Goal: Task Accomplishment & Management: Manage account settings

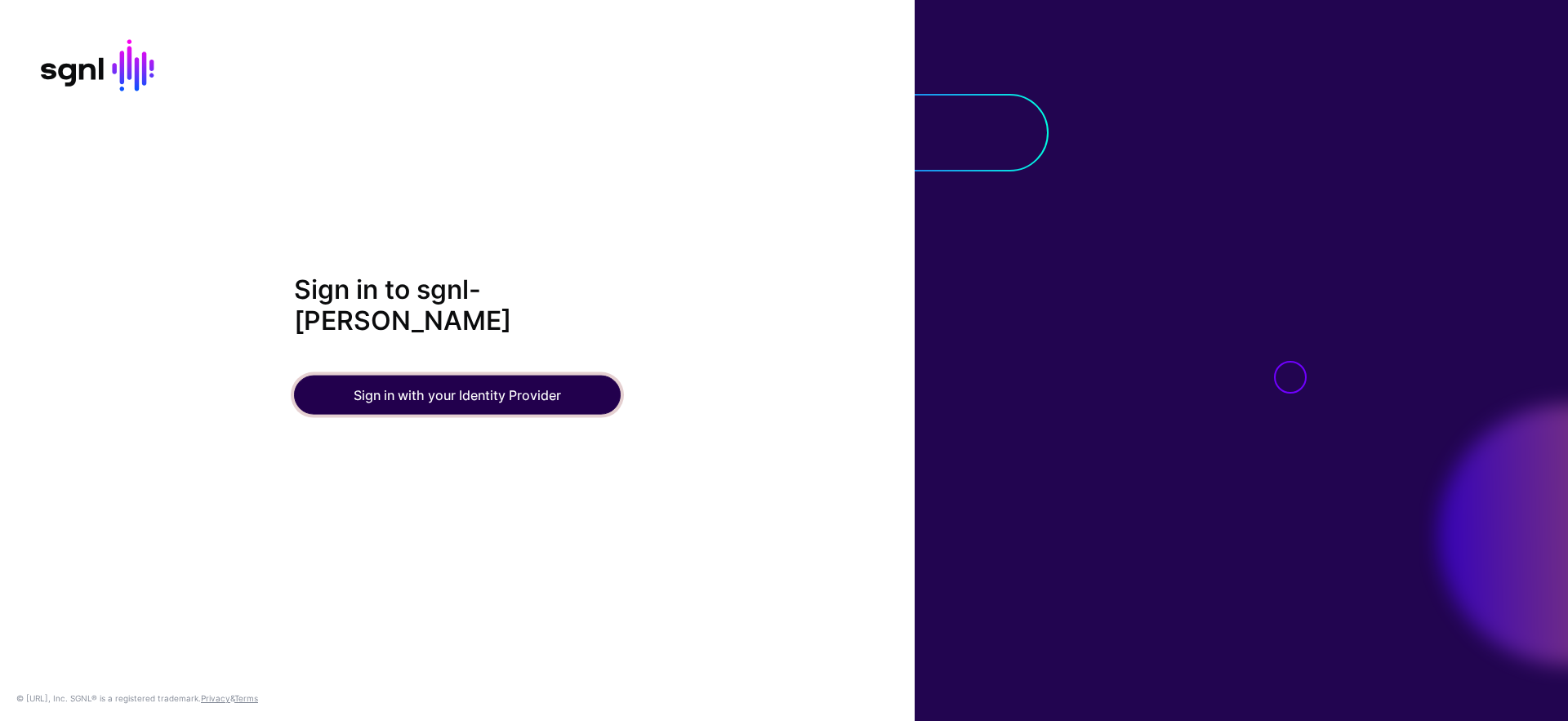
click at [504, 381] on button "Sign in with your Identity Provider" at bounding box center [458, 394] width 327 height 39
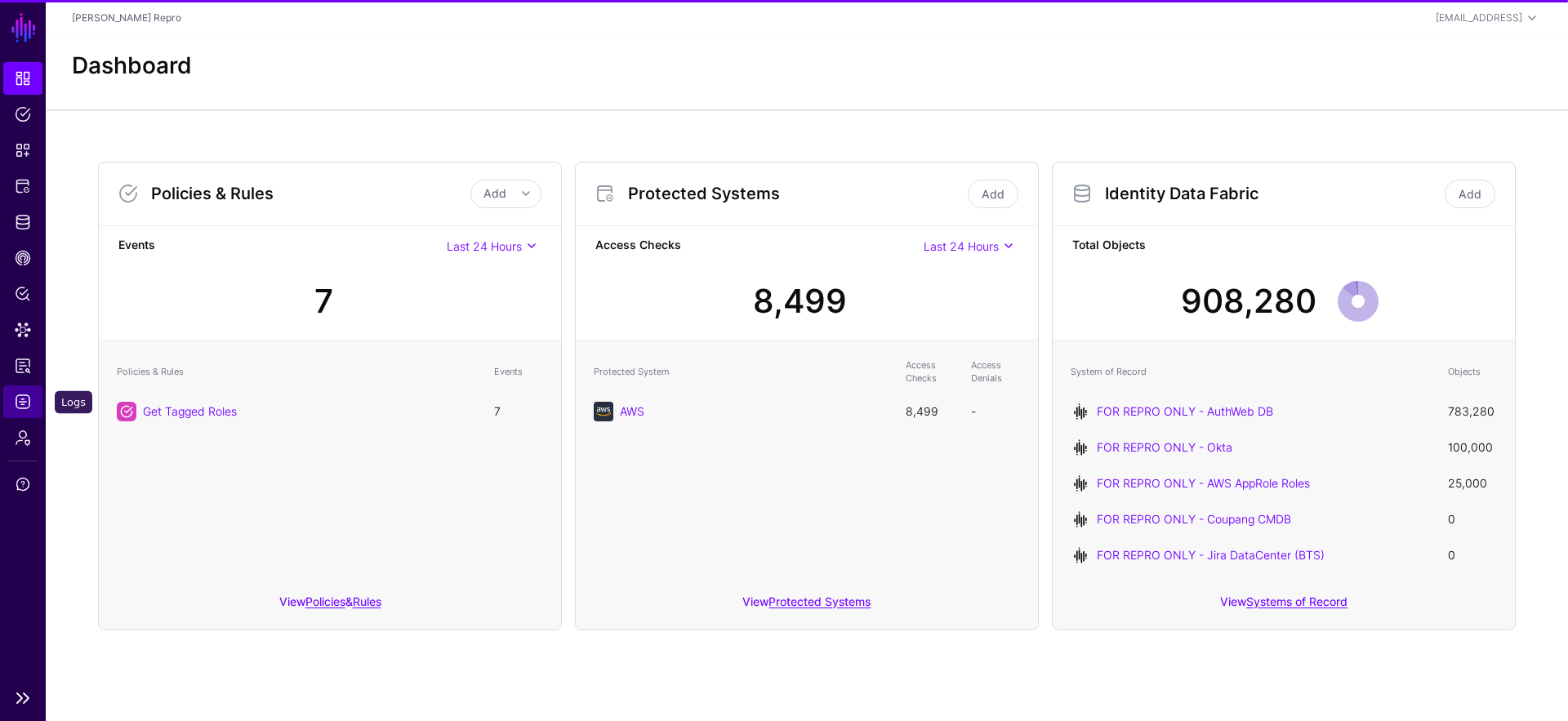
click at [22, 408] on span "Logs" at bounding box center [23, 402] width 17 height 17
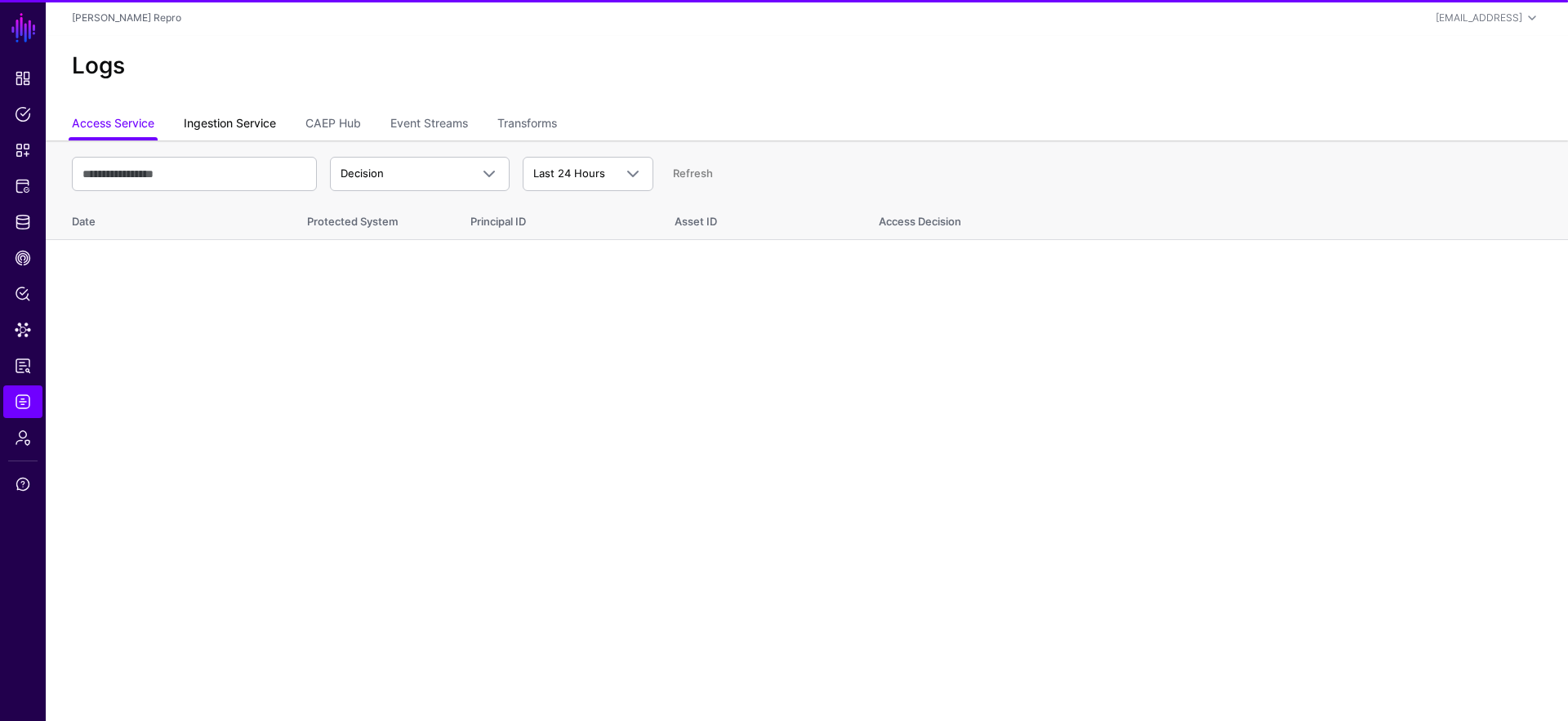
click at [244, 121] on link "Ingestion Service" at bounding box center [230, 124] width 92 height 31
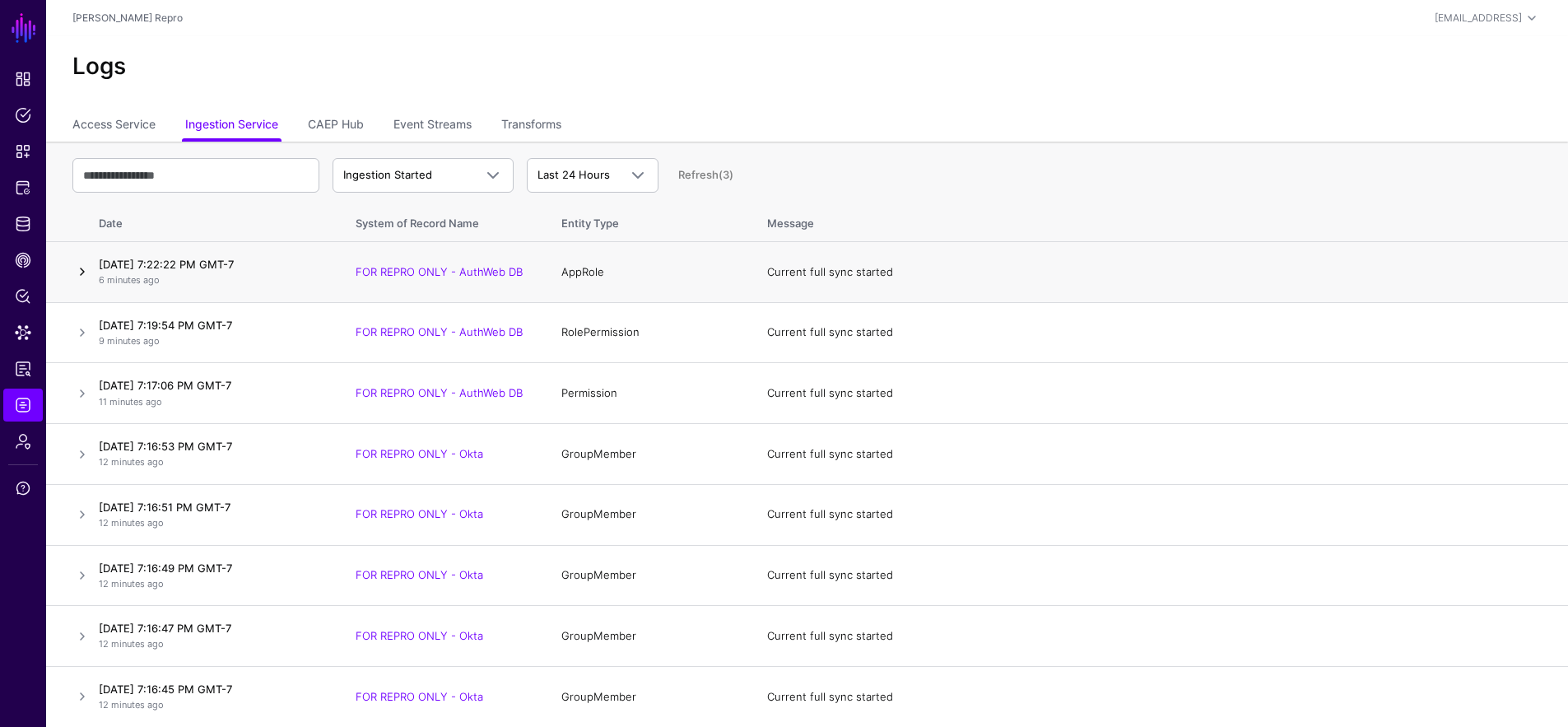
click at [81, 277] on link at bounding box center [83, 272] width 20 height 20
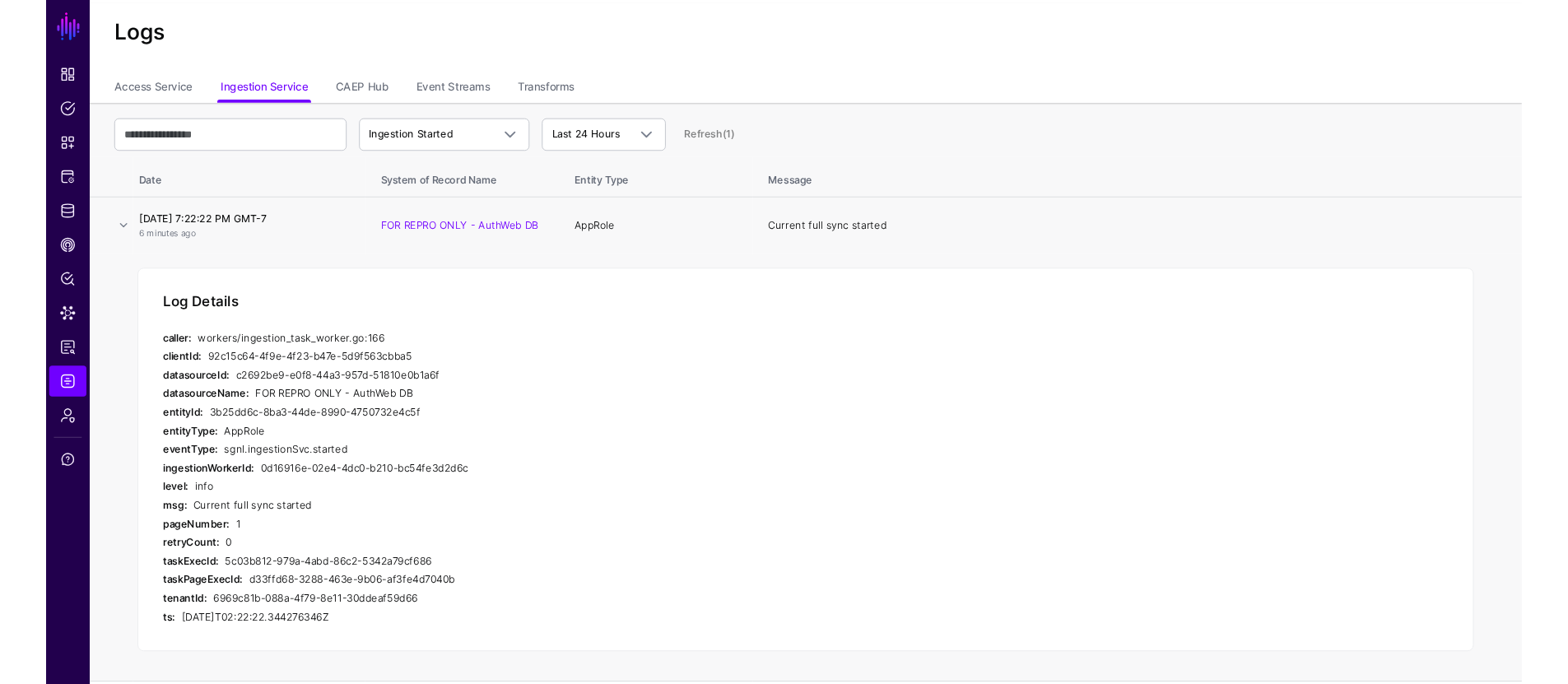
scroll to position [171, 0]
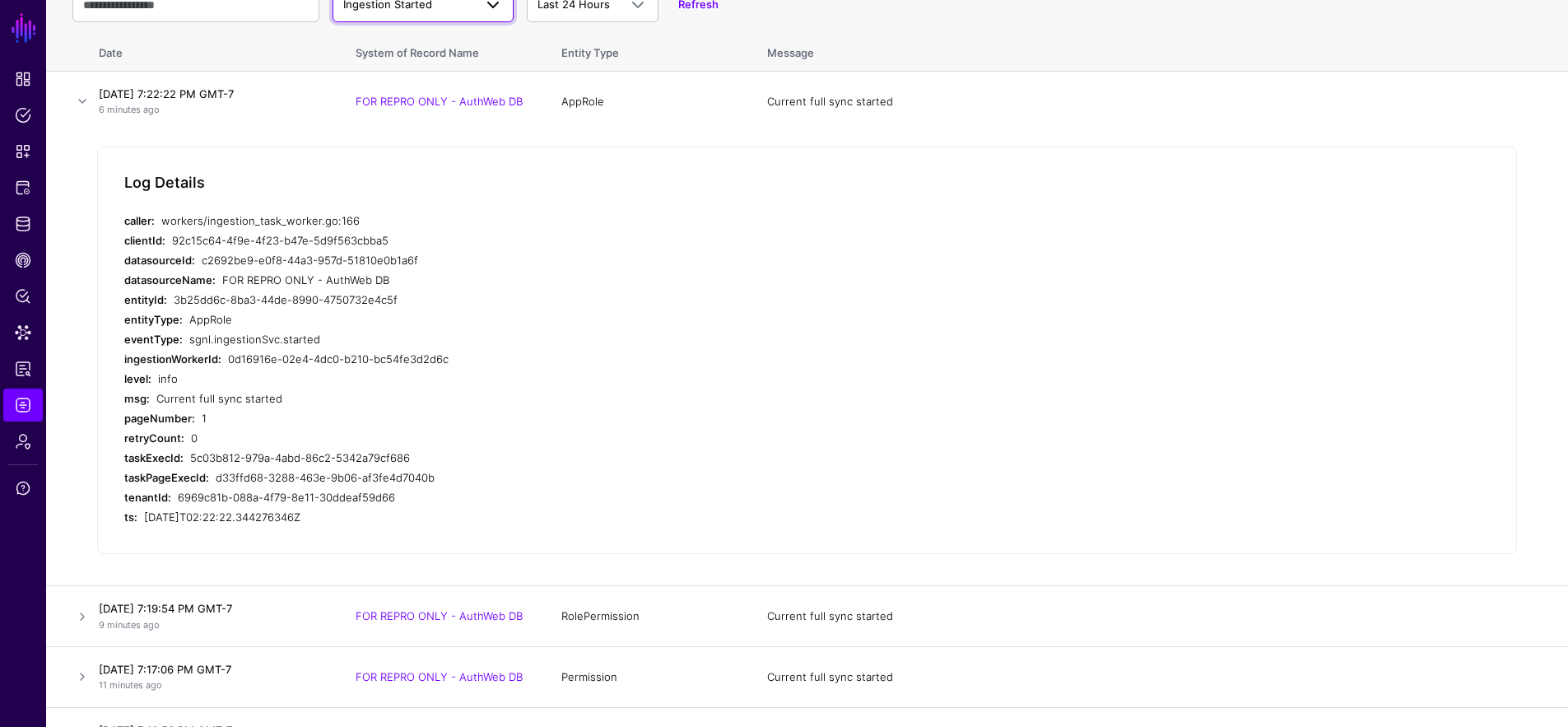
click at [443, 10] on span "Ingestion Started" at bounding box center [409, 5] width 130 height 17
click at [445, 93] on div "Ingestion Failed" at bounding box center [423, 95] width 155 height 17
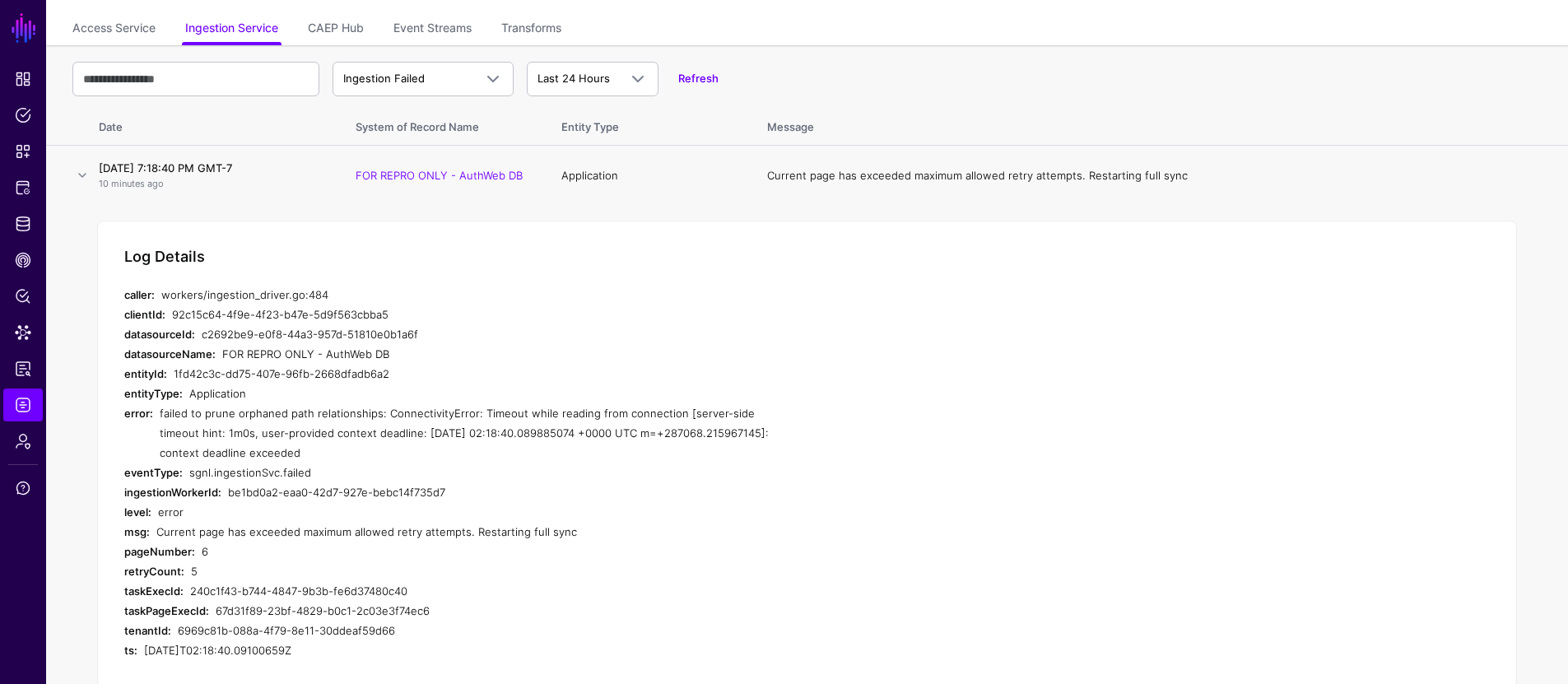
scroll to position [156, 0]
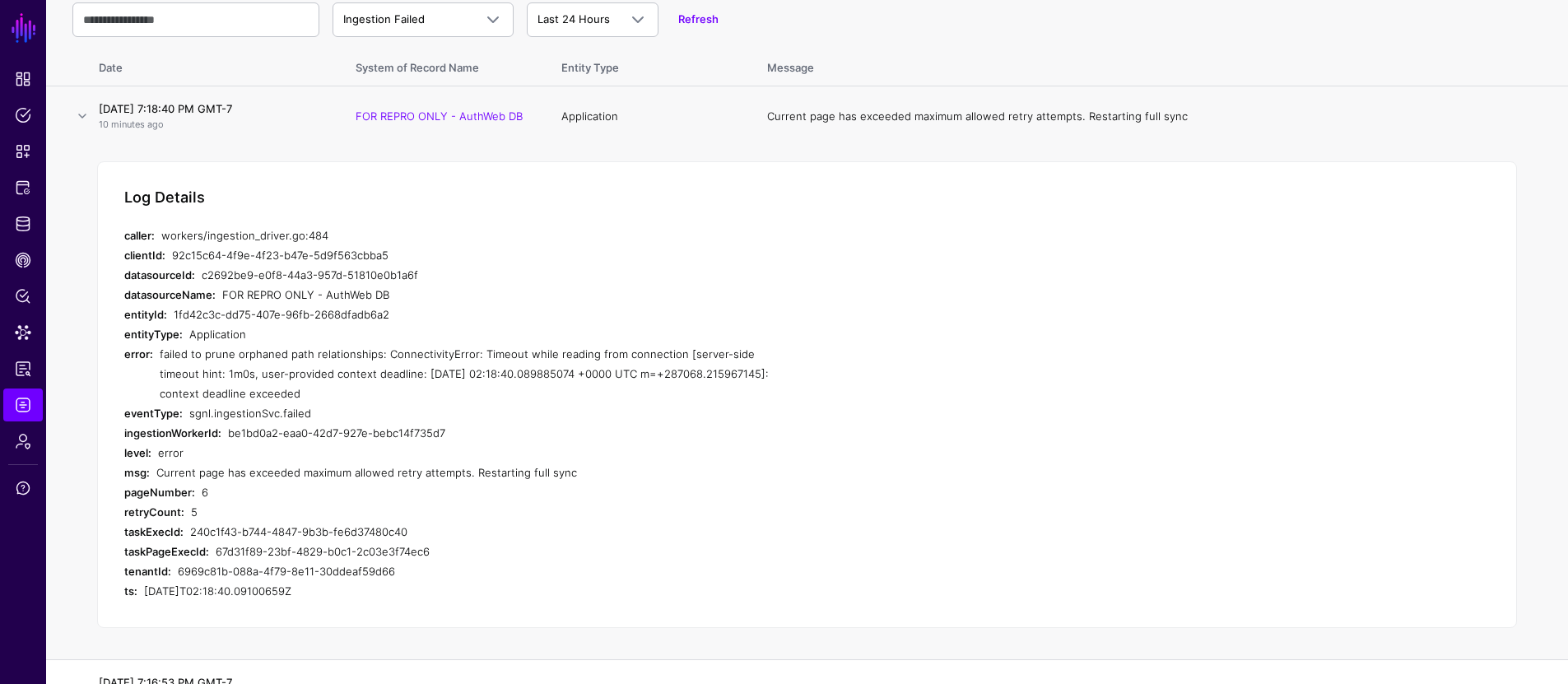
drag, startPoint x: 262, startPoint y: 391, endPoint x: 159, endPoint y: 357, distance: 108.5
click at [160, 357] on div "failed to prune orphaned path relationships: ConnectivityError: Timeout while r…" at bounding box center [471, 374] width 623 height 59
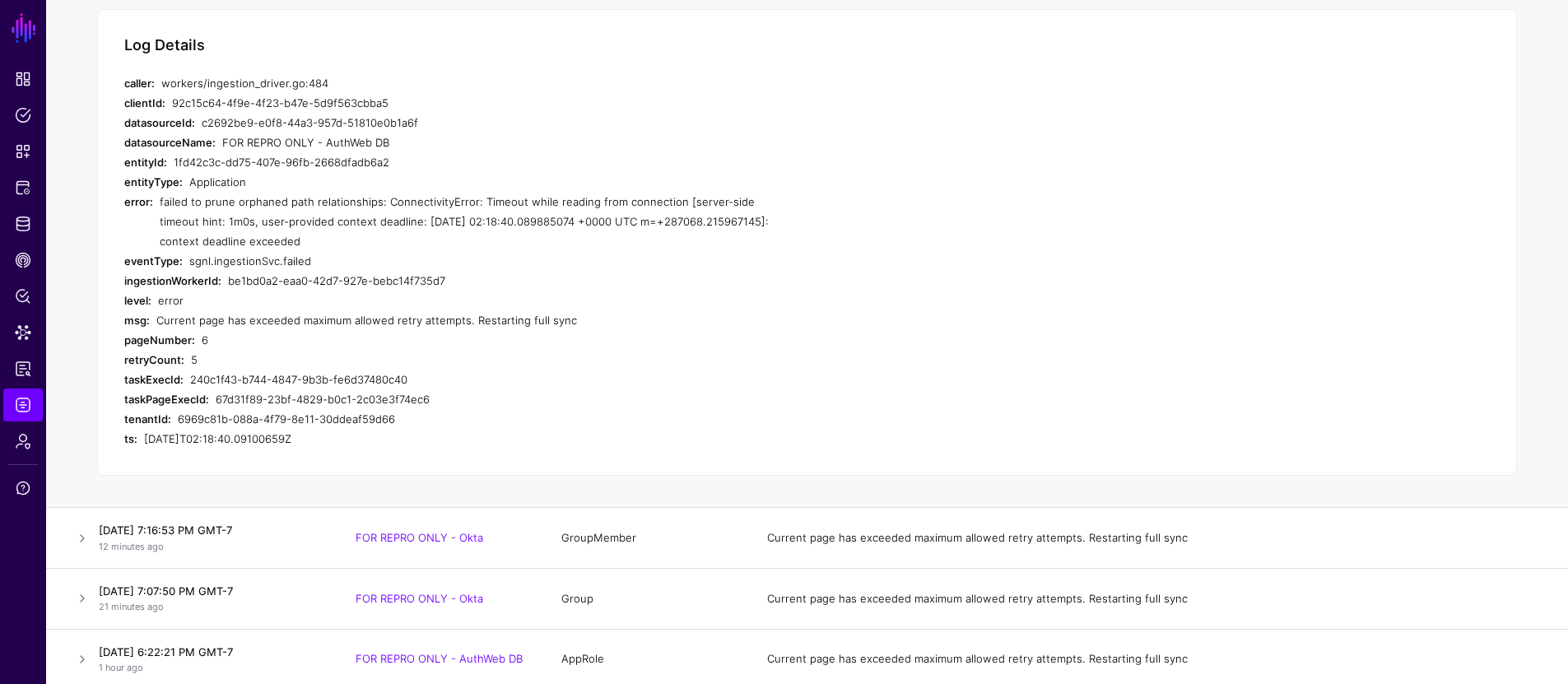
scroll to position [309, 0]
click at [26, 222] on span "Identity Data Fabric" at bounding box center [23, 224] width 17 height 17
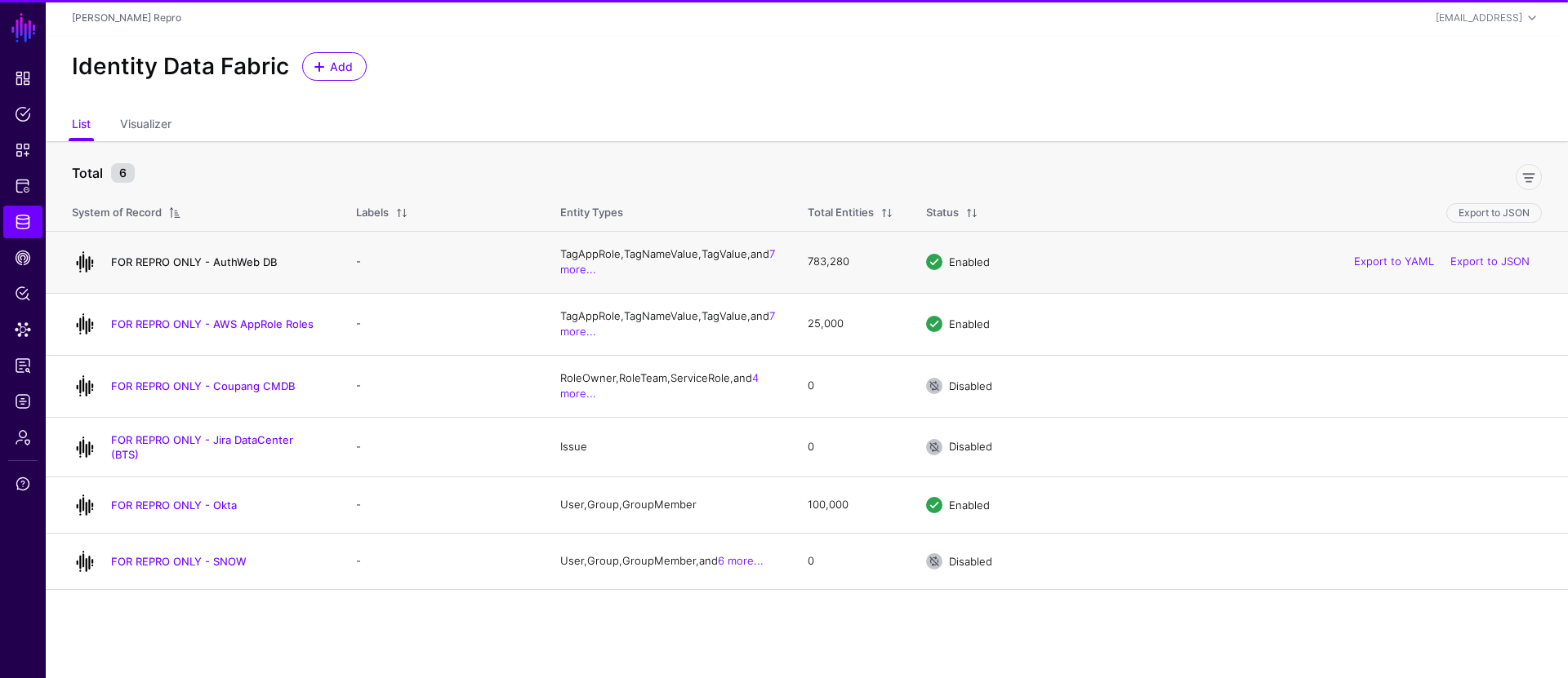
click at [226, 257] on link "FOR REPRO ONLY - AuthWeb DB" at bounding box center [194, 262] width 166 height 13
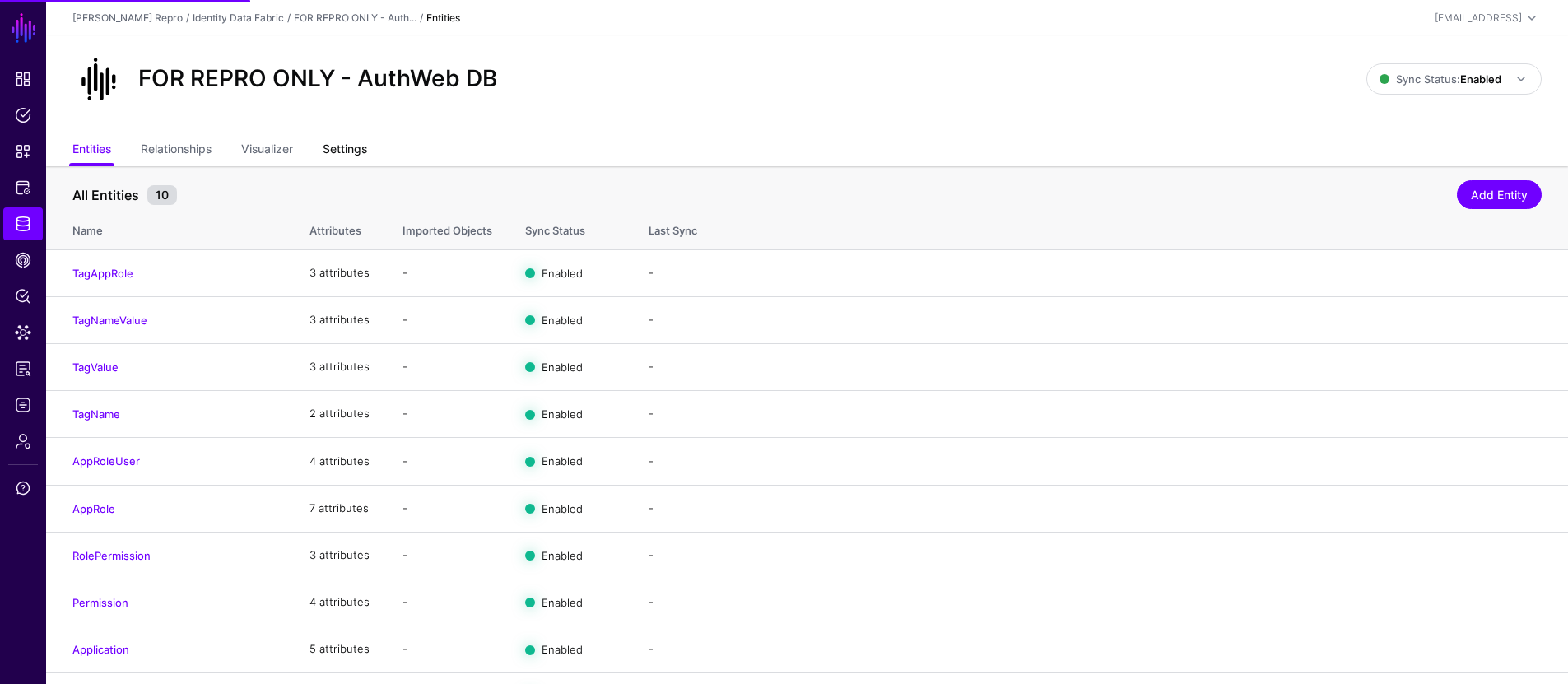
click at [347, 135] on link "Settings" at bounding box center [344, 151] width 44 height 31
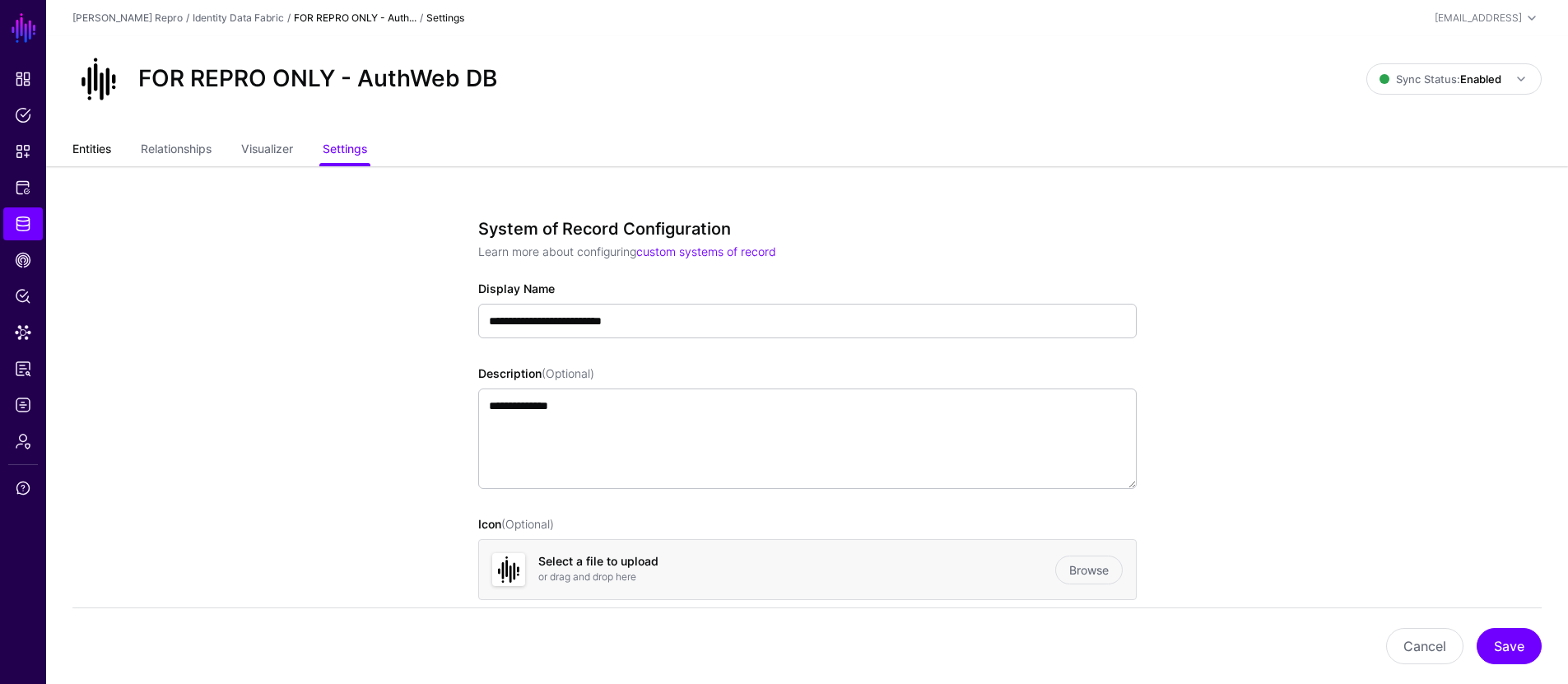
click at [95, 153] on link "Entities" at bounding box center [92, 151] width 38 height 31
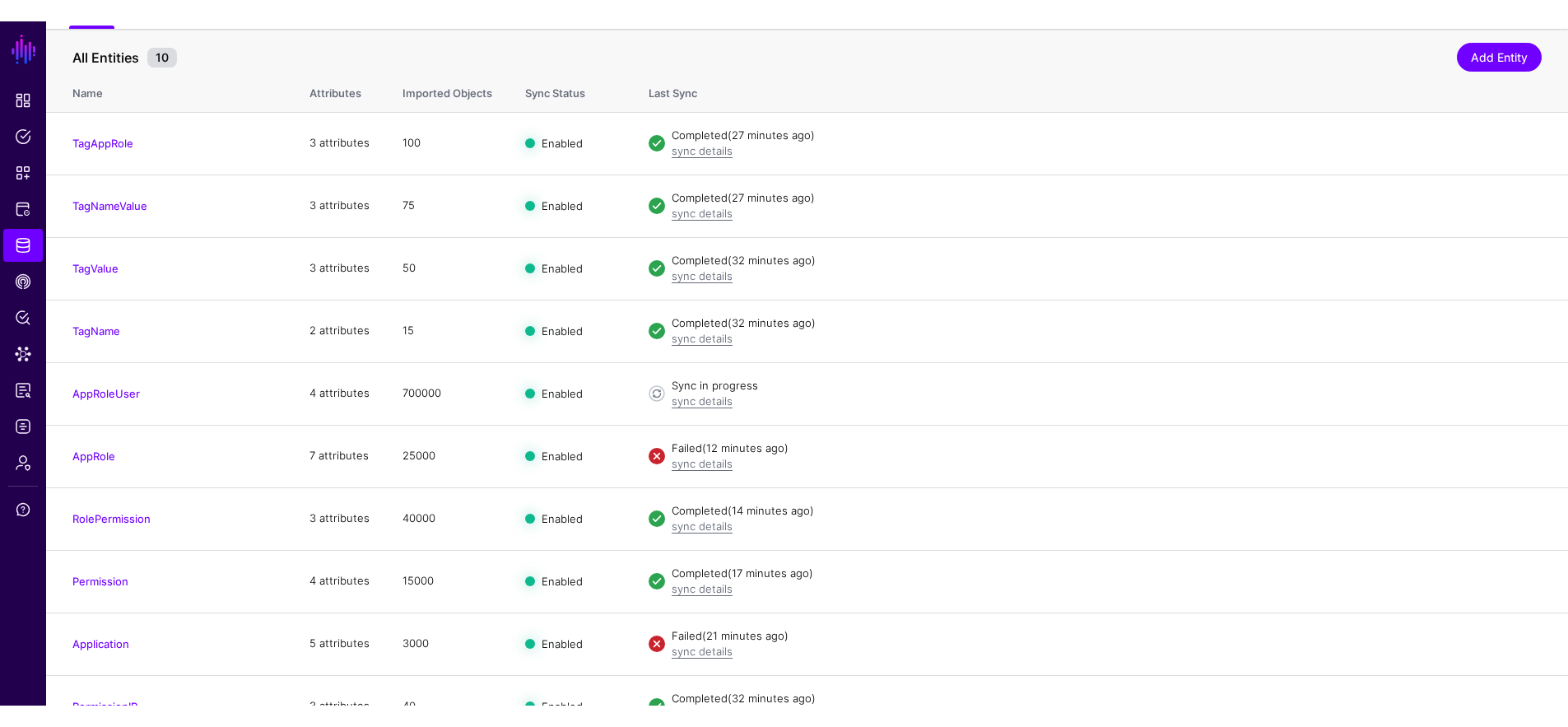
scroll to position [148, 0]
